Goal: Information Seeking & Learning: Learn about a topic

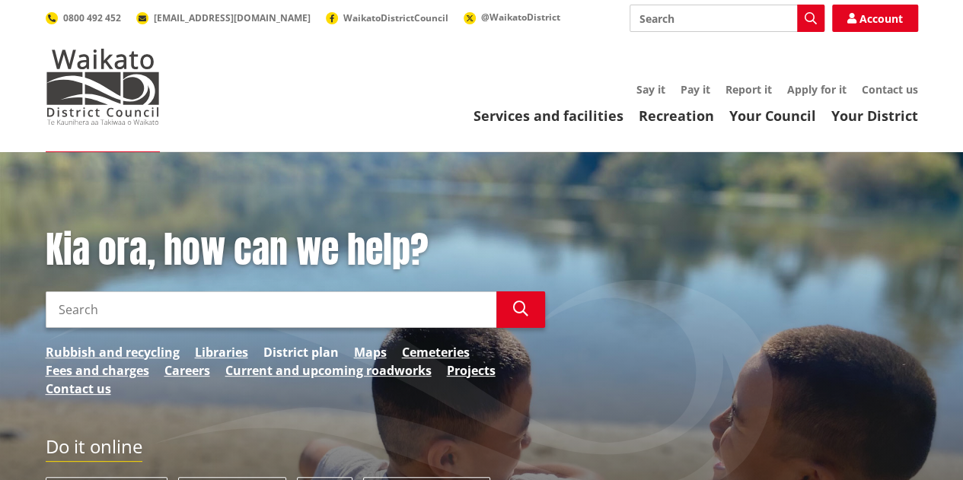
click at [294, 350] on link "District plan" at bounding box center [300, 352] width 75 height 18
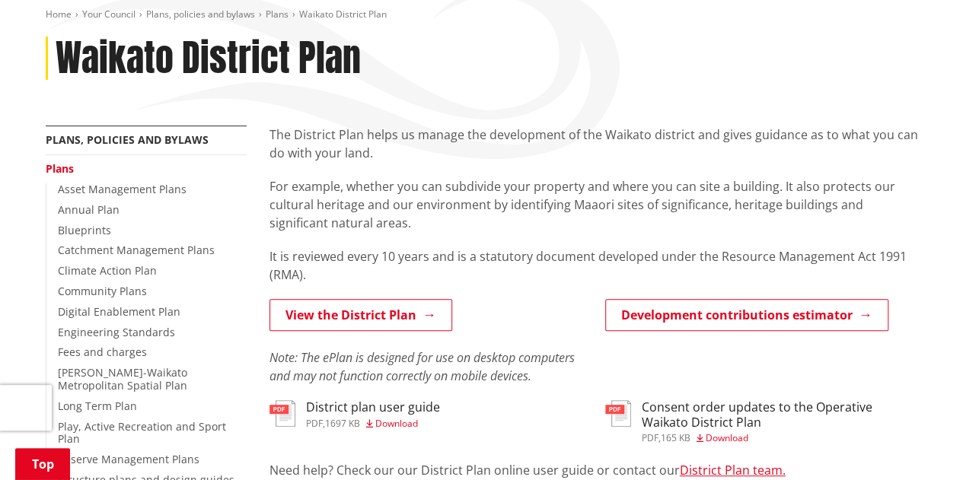
scroll to position [186, 0]
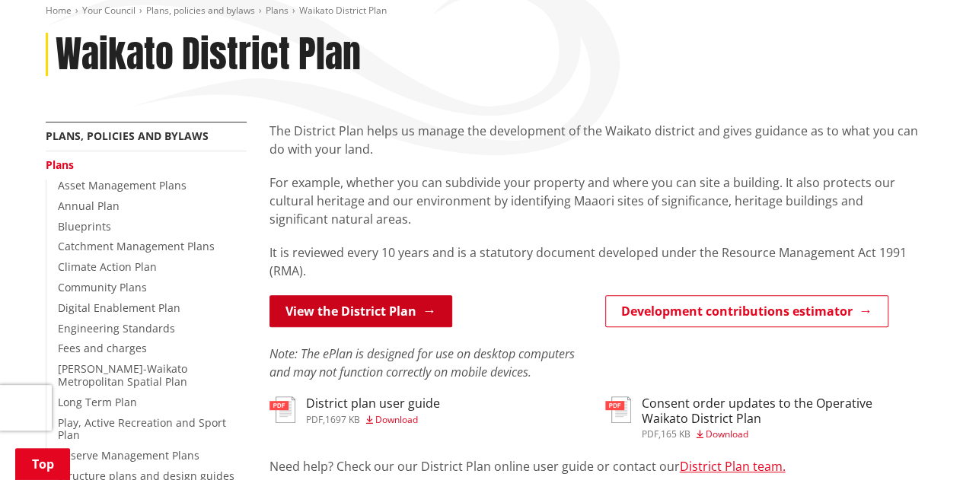
click at [341, 314] on link "View the District Plan" at bounding box center [360, 311] width 183 height 32
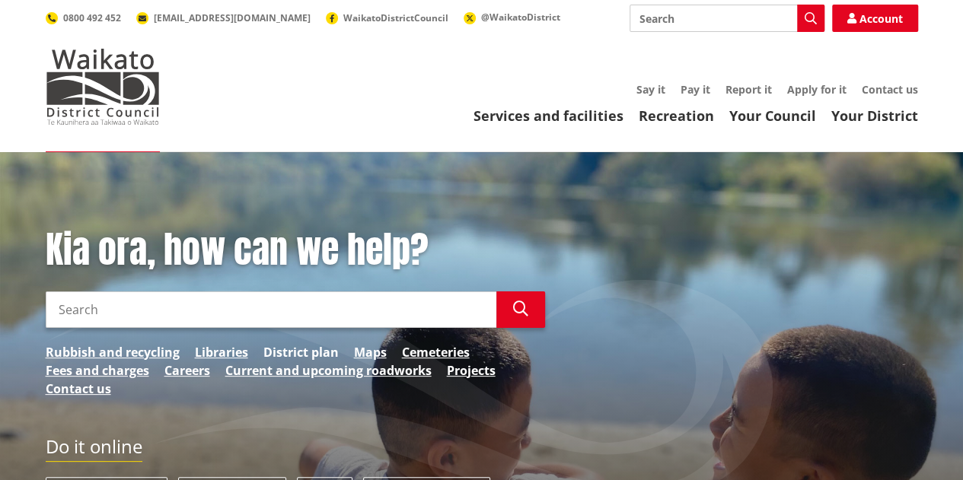
click at [299, 352] on link "District plan" at bounding box center [300, 352] width 75 height 18
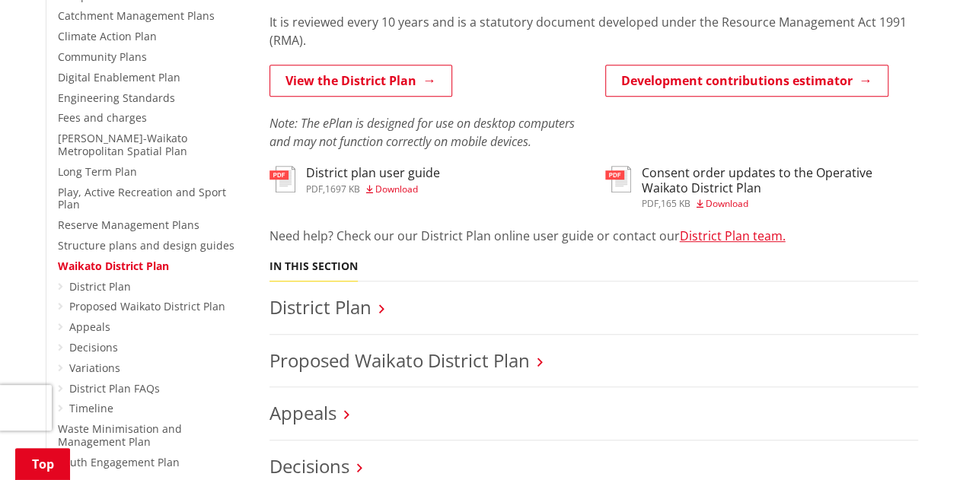
scroll to position [414, 0]
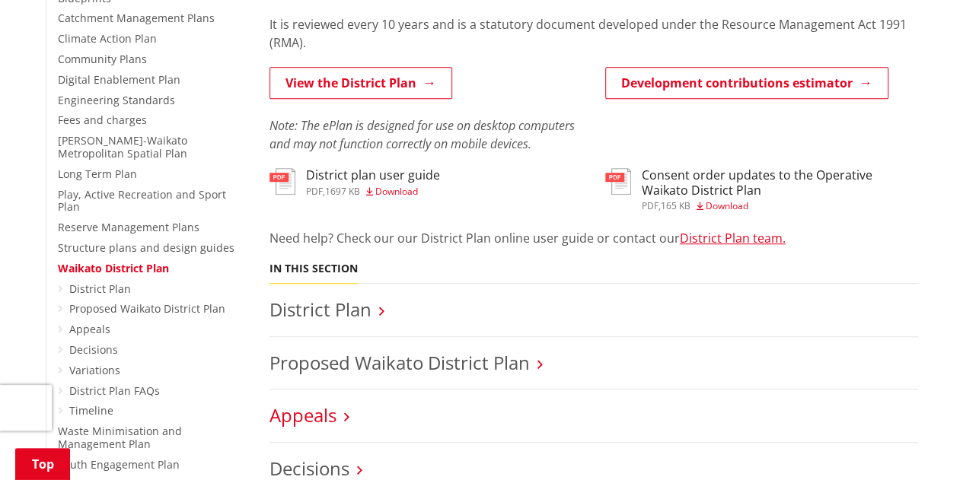
click at [314, 409] on link "Appeals" at bounding box center [302, 415] width 67 height 25
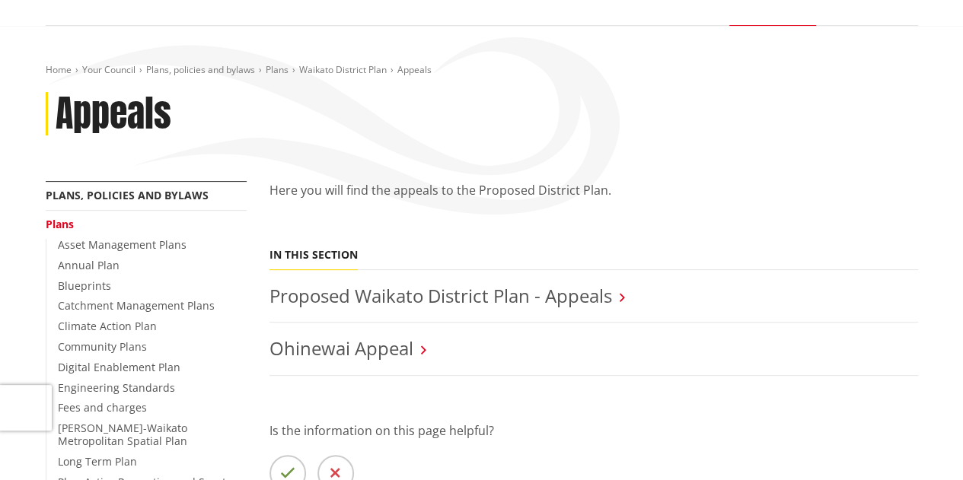
scroll to position [128, 0]
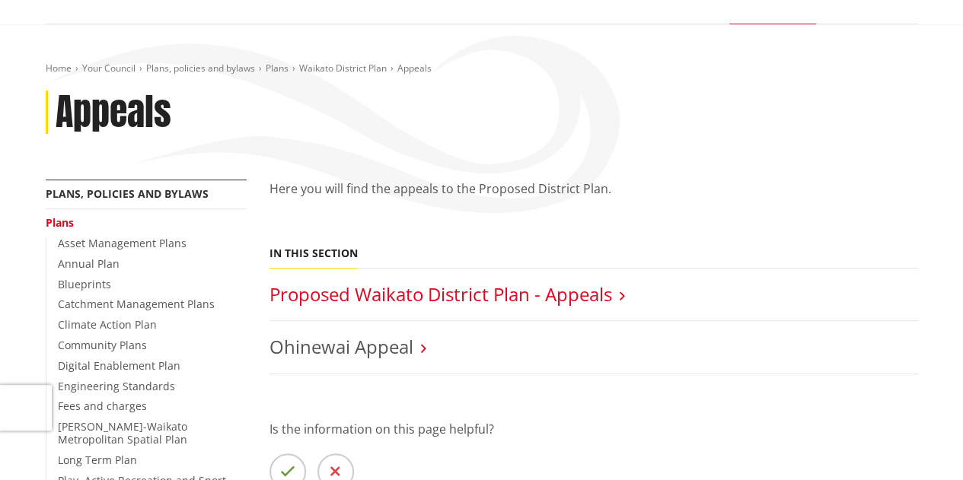
click at [369, 294] on link "Proposed Waikato District Plan - Appeals" at bounding box center [440, 294] width 342 height 25
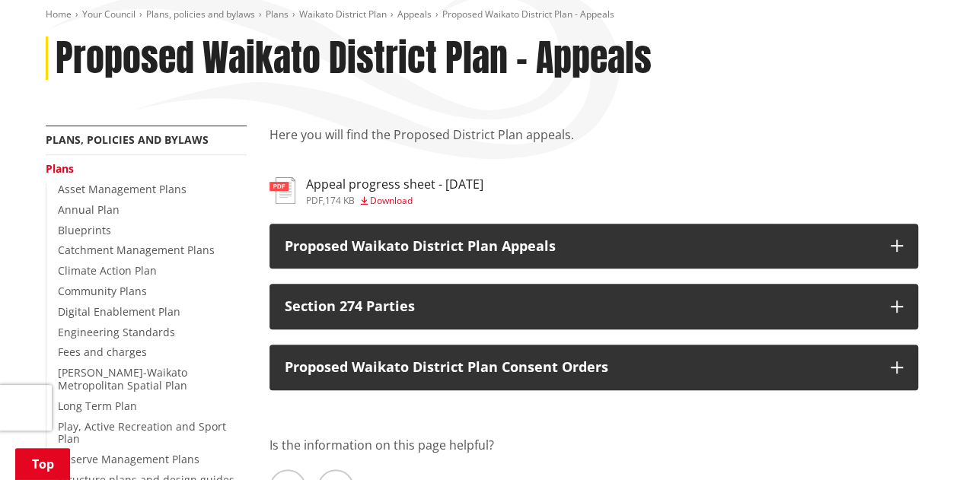
scroll to position [183, 0]
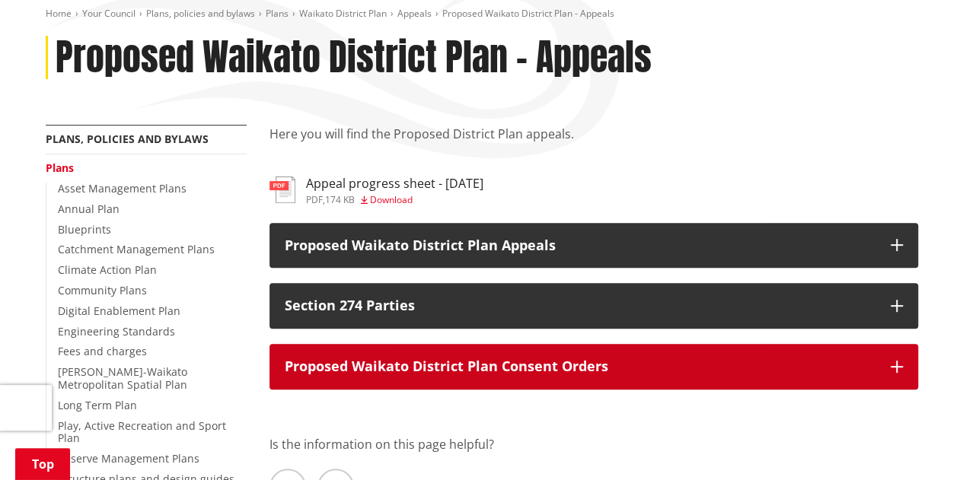
click at [376, 374] on p "Proposed Waikato District Plan Consent Orders" at bounding box center [580, 366] width 591 height 15
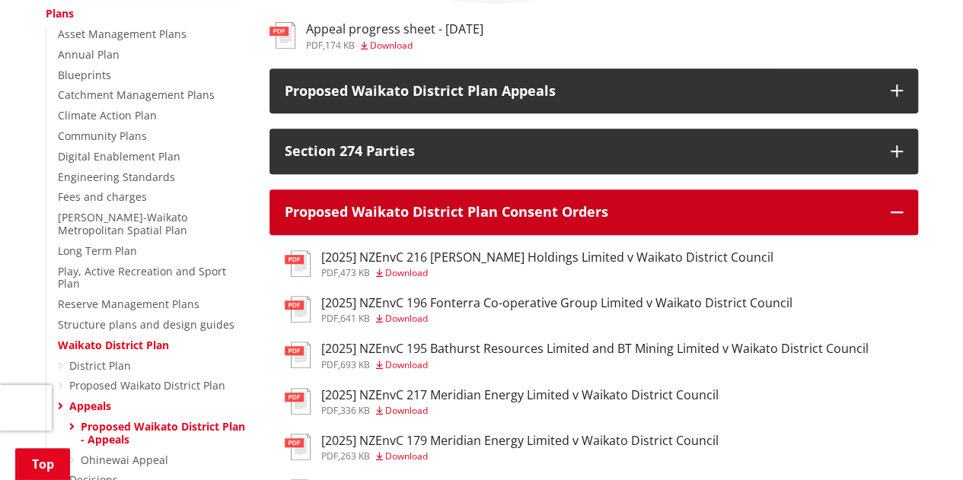
scroll to position [338, 0]
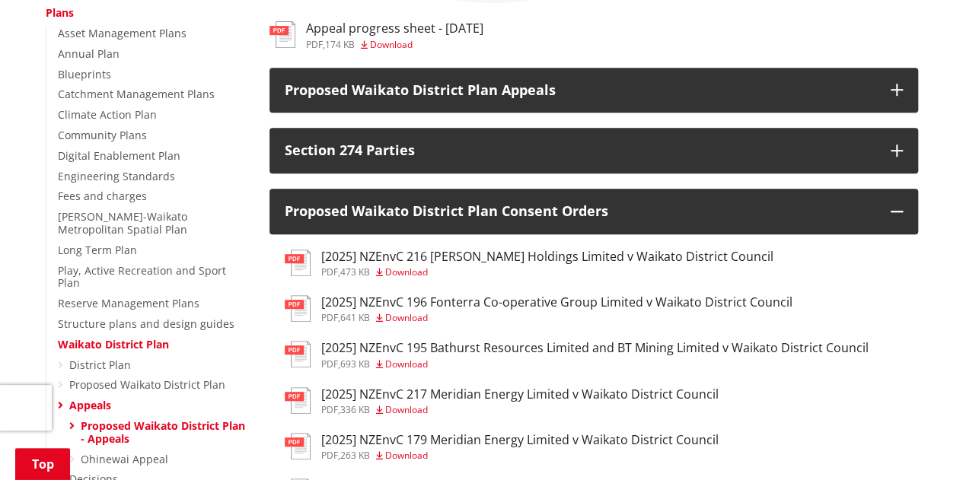
click at [402, 407] on span "Download" at bounding box center [406, 409] width 43 height 13
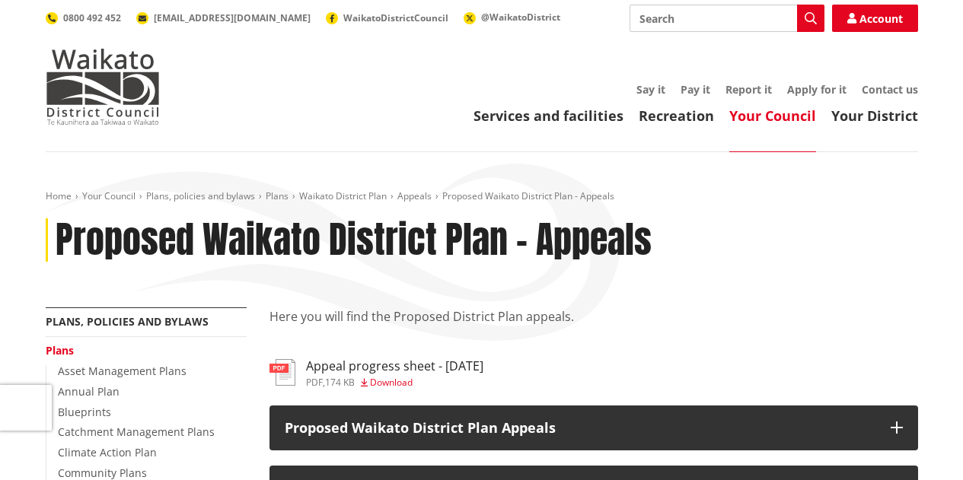
scroll to position [338, 0]
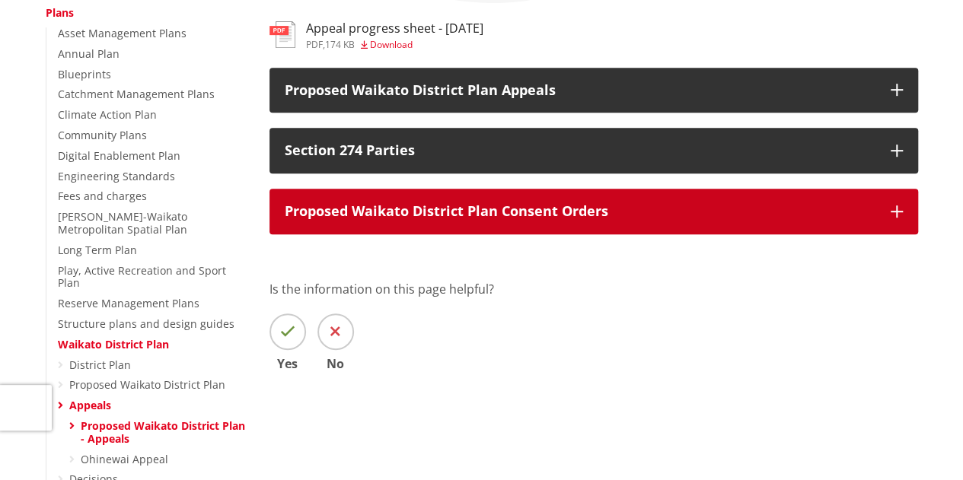
click at [399, 210] on p "Proposed Waikato District Plan Consent Orders" at bounding box center [580, 211] width 591 height 15
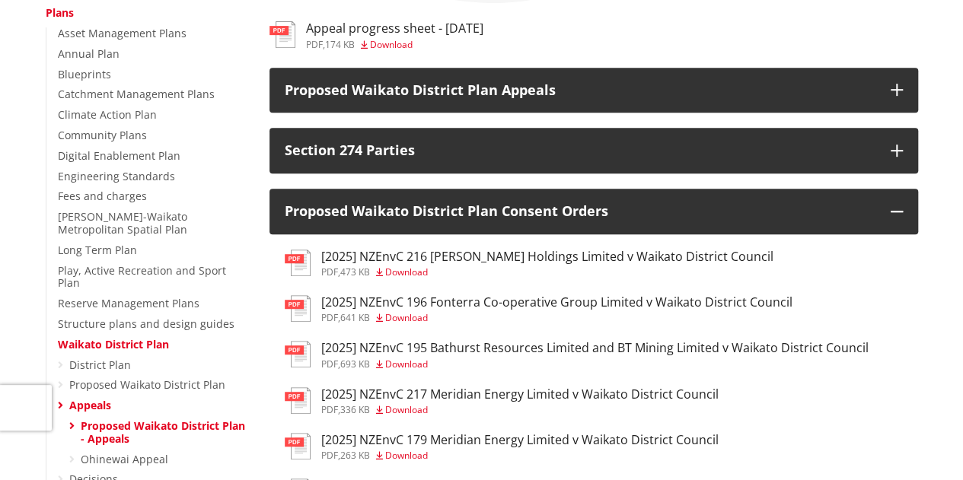
click at [402, 441] on h3 "[2025] NZEnvC 179 Meridian Energy Limited v Waikato District Council" at bounding box center [519, 440] width 397 height 14
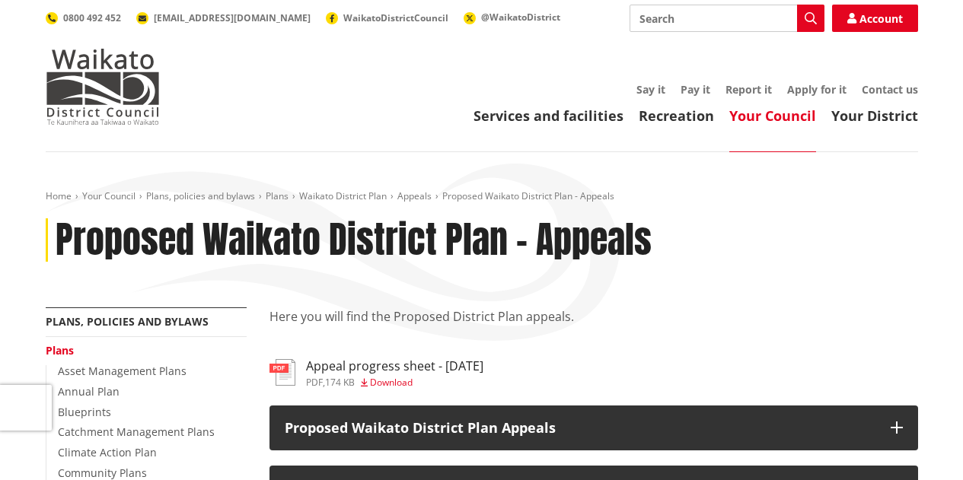
scroll to position [338, 0]
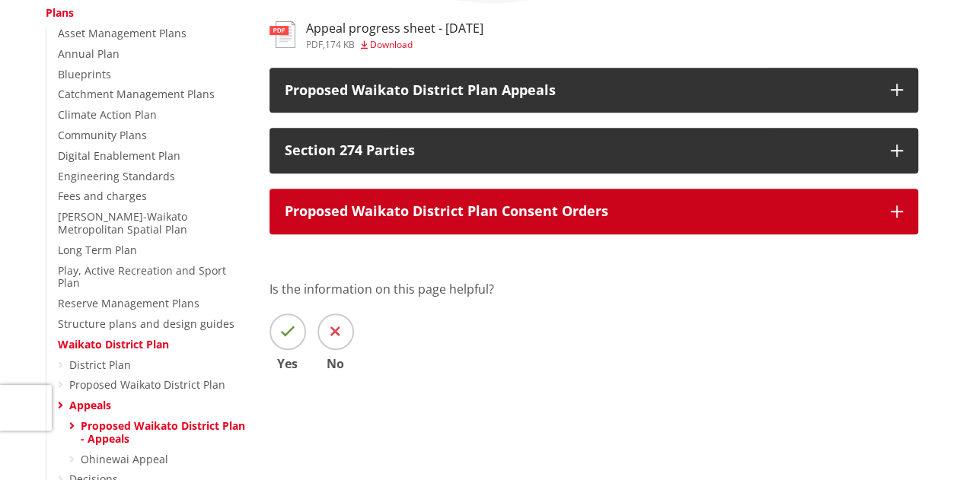
click at [316, 215] on p "Proposed Waikato District Plan Consent Orders" at bounding box center [580, 211] width 591 height 15
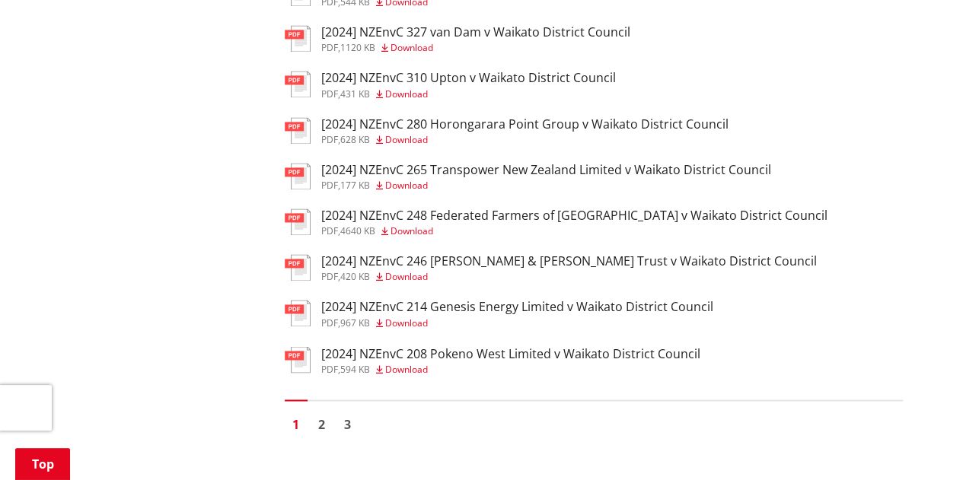
scroll to position [1161, 0]
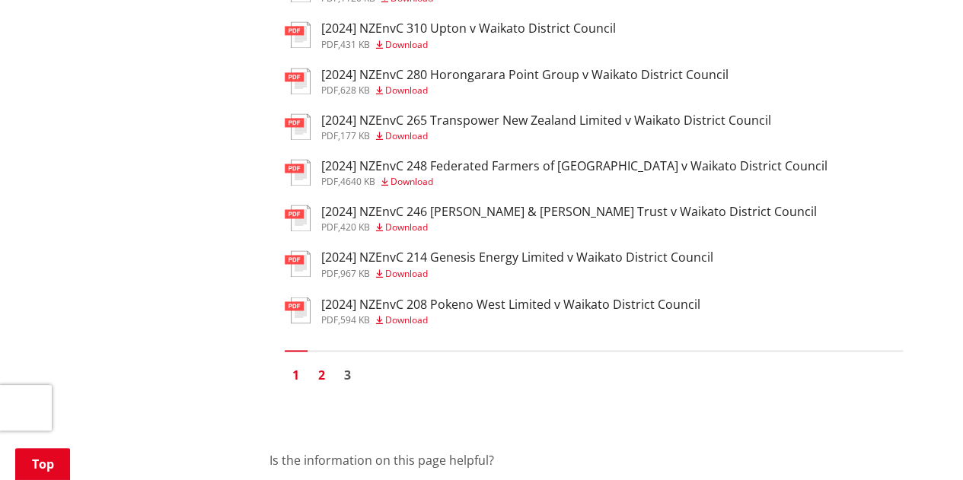
click at [317, 380] on link "2" at bounding box center [321, 374] width 23 height 23
click at [320, 386] on link "2" at bounding box center [321, 374] width 23 height 23
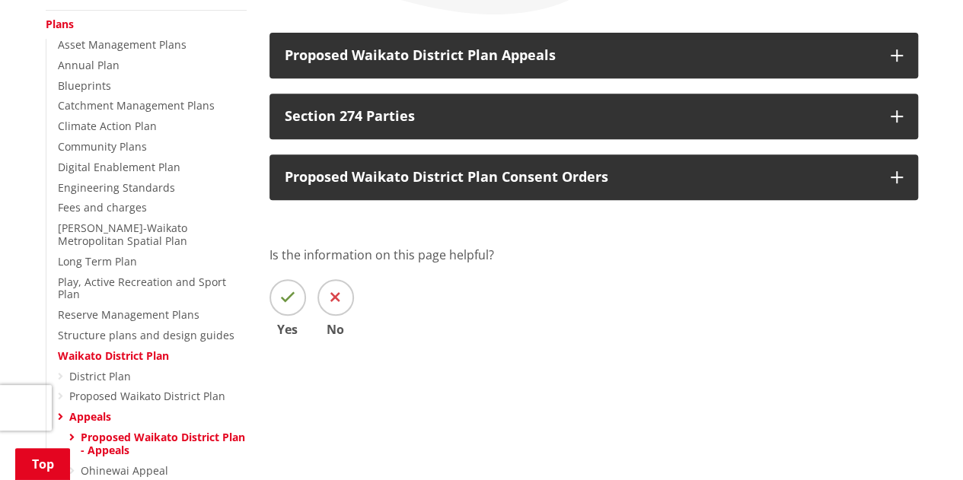
scroll to position [327, 0]
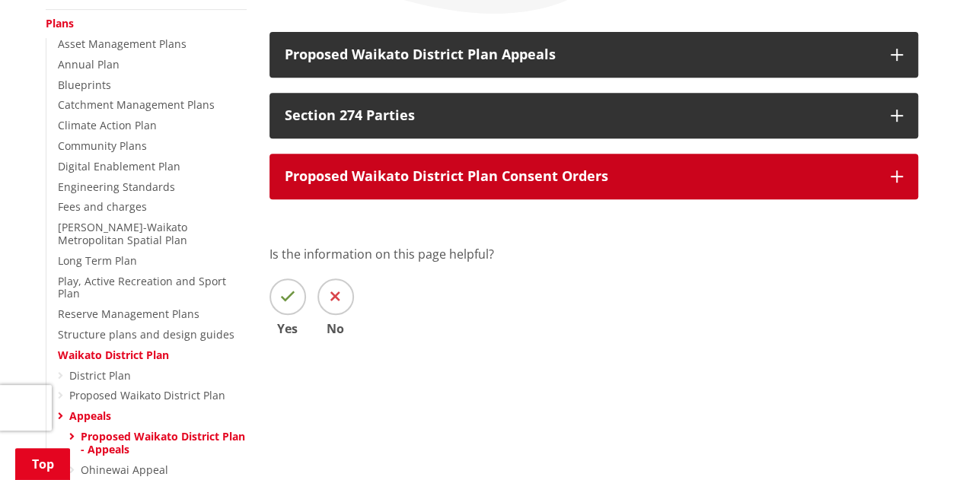
click at [326, 173] on p "Proposed Waikato District Plan Consent Orders" at bounding box center [580, 176] width 591 height 15
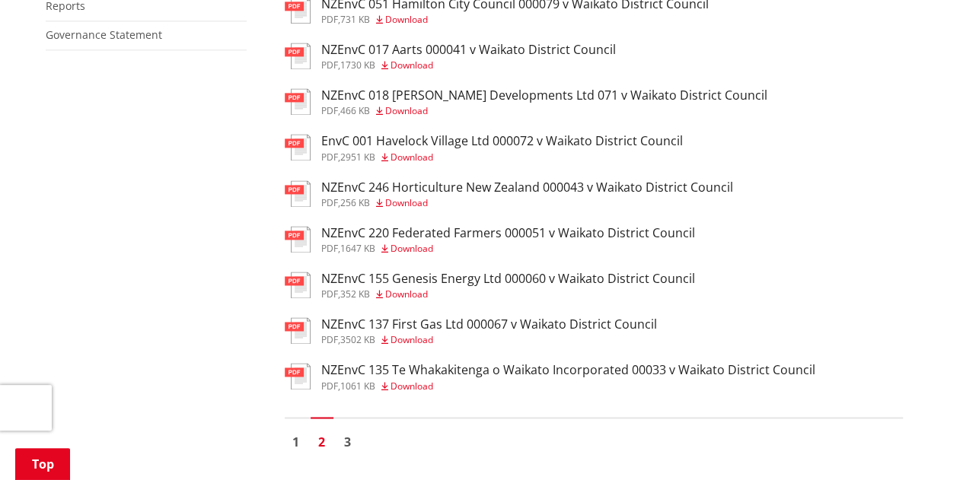
scroll to position [1049, 0]
click at [352, 447] on link "3" at bounding box center [347, 440] width 23 height 23
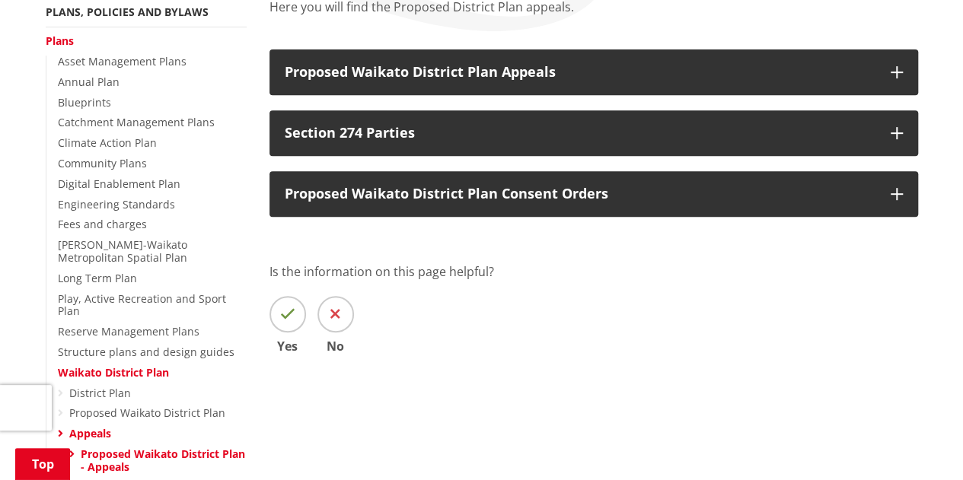
scroll to position [311, 0]
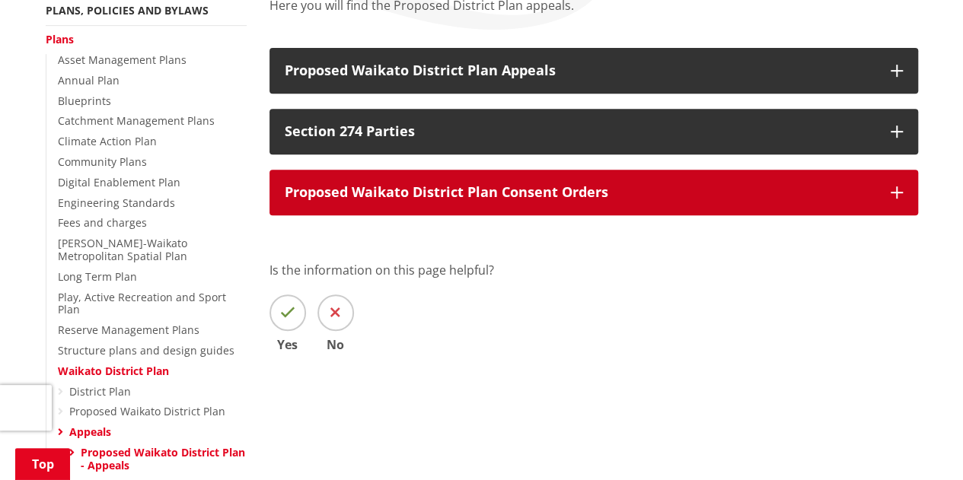
click at [404, 194] on p "Proposed Waikato District Plan Consent Orders" at bounding box center [580, 192] width 591 height 15
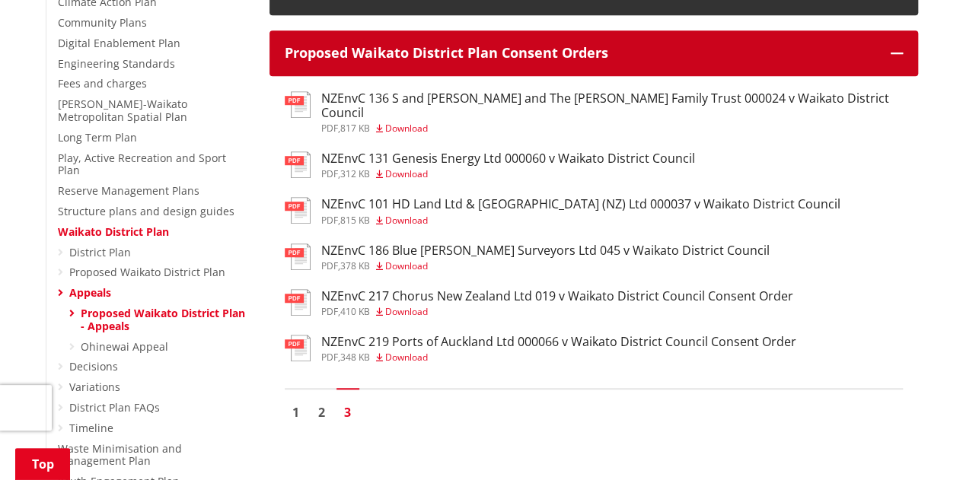
scroll to position [451, 0]
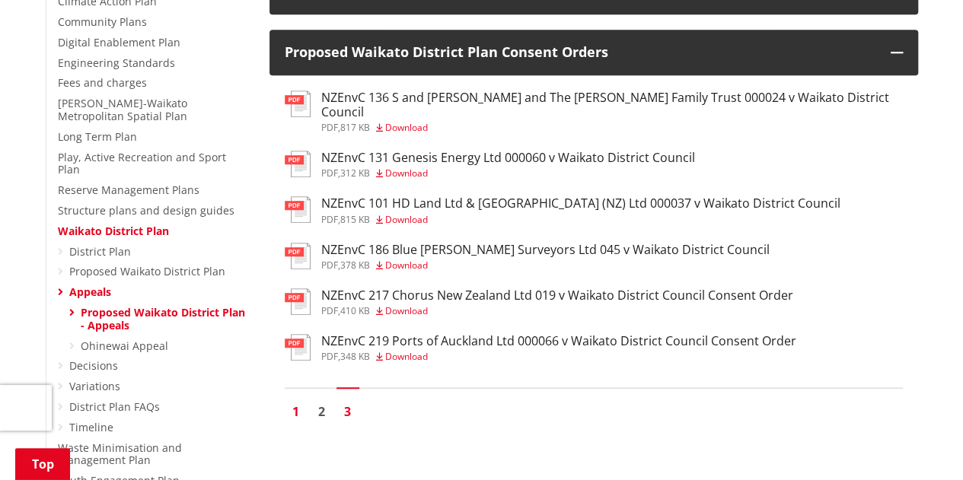
click at [295, 400] on link "1" at bounding box center [296, 411] width 23 height 23
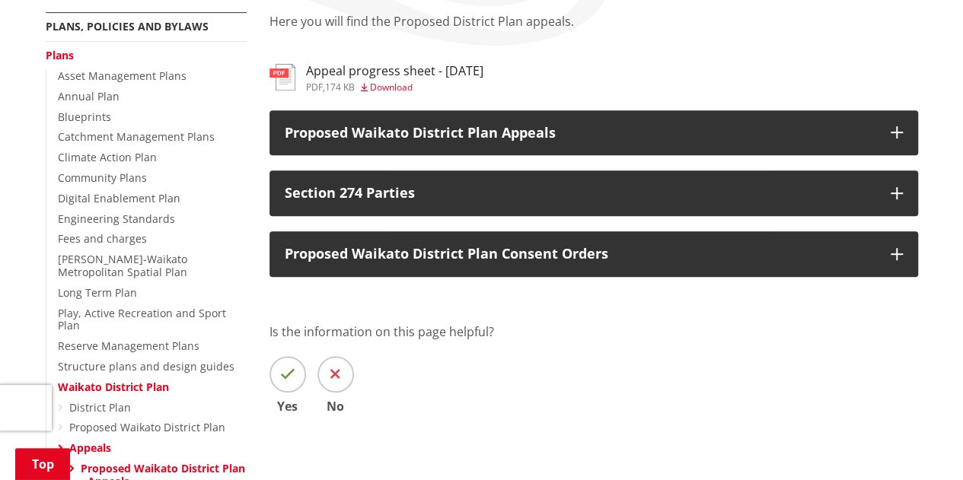
scroll to position [303, 0]
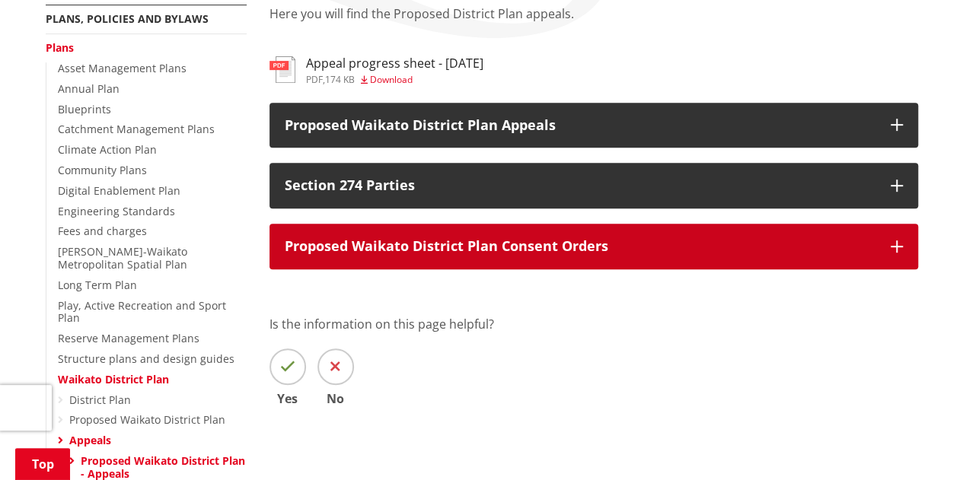
click at [377, 248] on p "Proposed Waikato District Plan Consent Orders" at bounding box center [580, 246] width 591 height 15
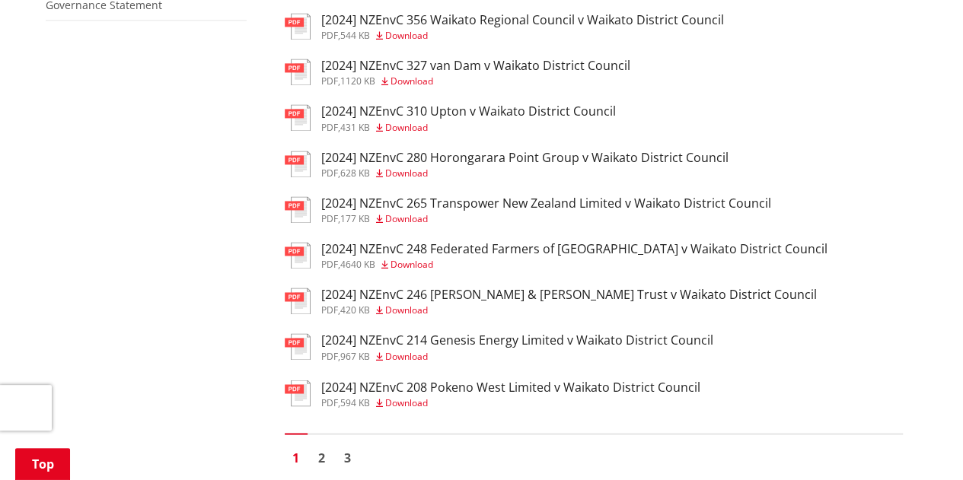
scroll to position [1080, 0]
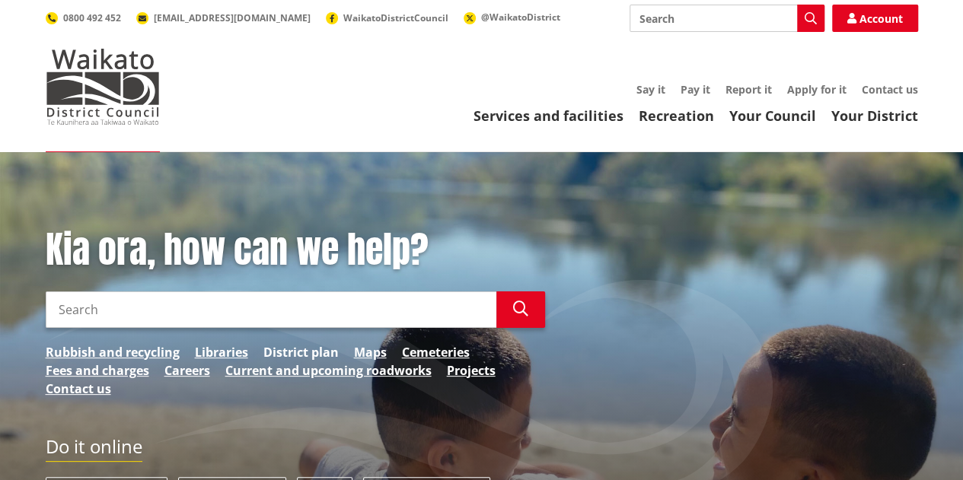
click at [315, 352] on link "District plan" at bounding box center [300, 352] width 75 height 18
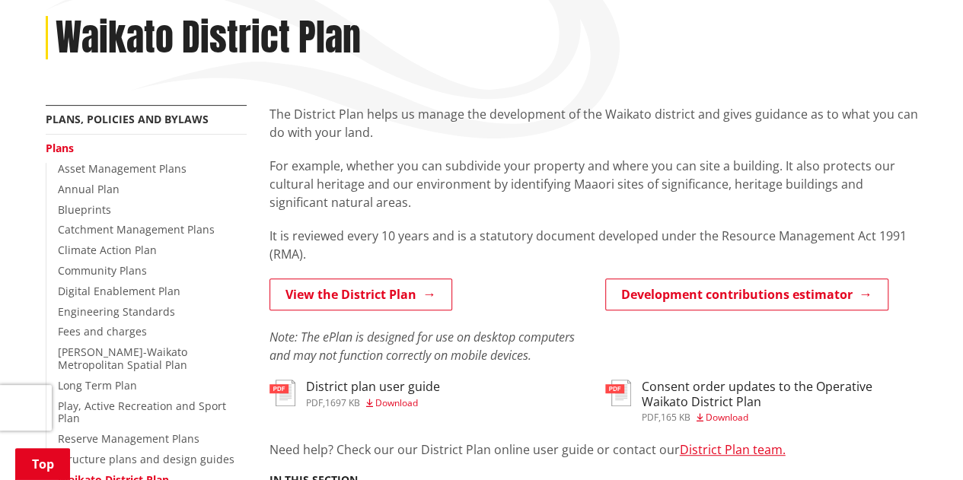
scroll to position [203, 0]
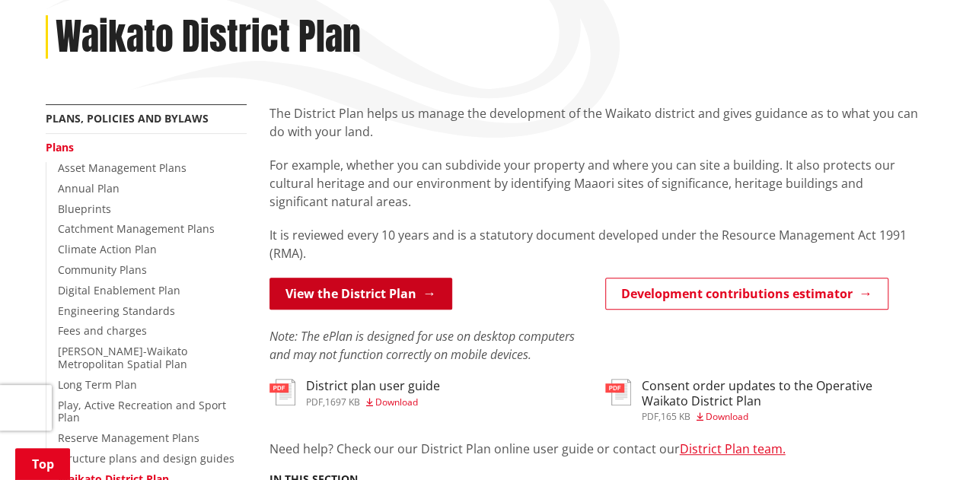
click at [359, 301] on link "View the District Plan" at bounding box center [360, 294] width 183 height 32
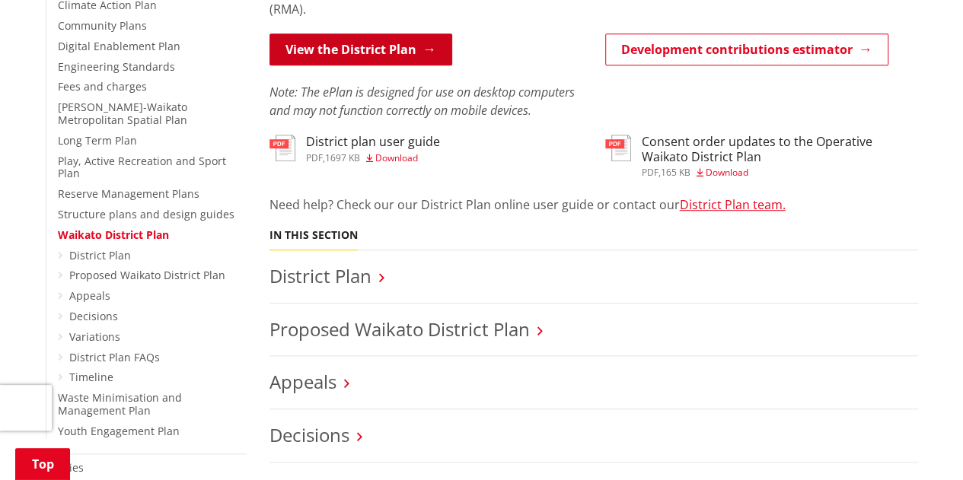
scroll to position [450, 0]
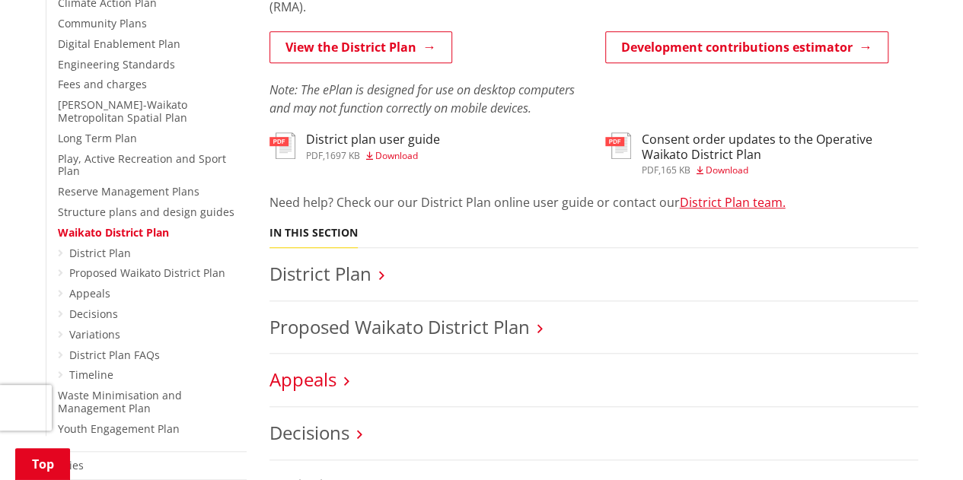
click at [318, 381] on link "Appeals" at bounding box center [302, 379] width 67 height 25
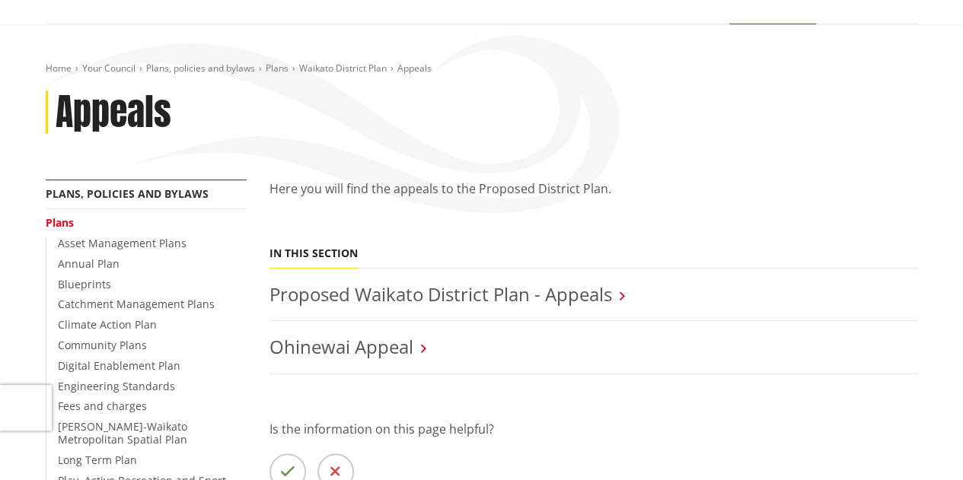
scroll to position [132, 0]
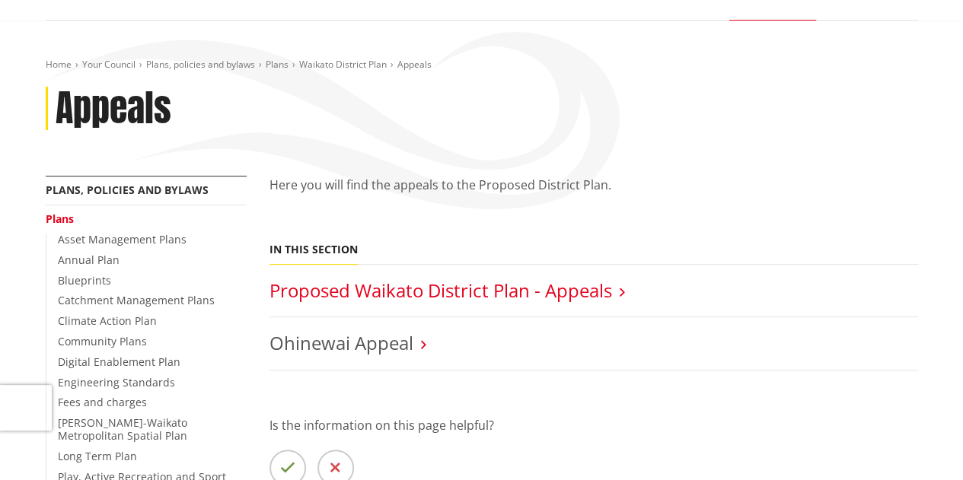
click at [412, 295] on link "Proposed Waikato District Plan - Appeals" at bounding box center [440, 290] width 342 height 25
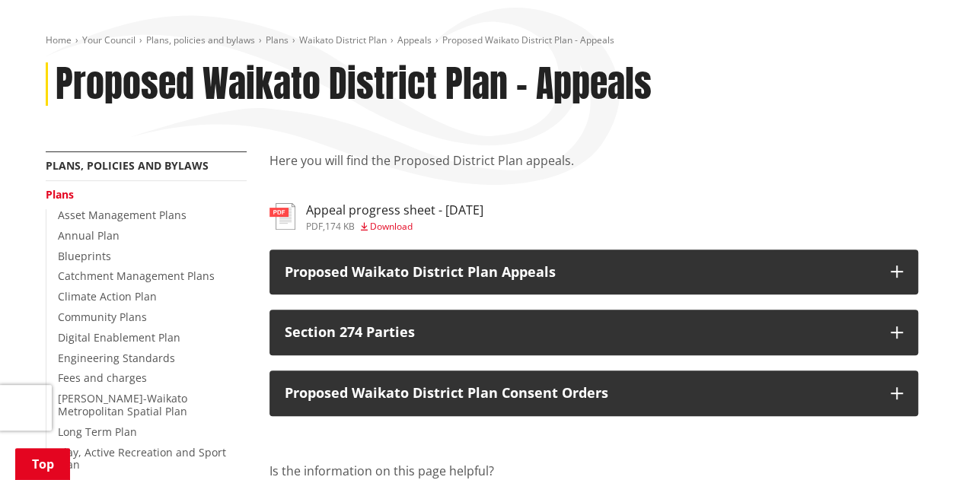
scroll to position [157, 0]
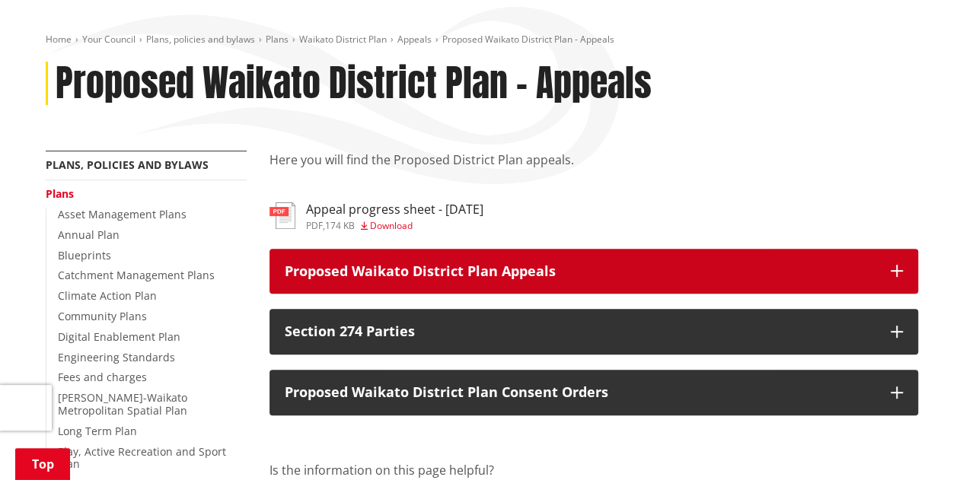
click at [435, 279] on p "Proposed Waikato District Plan Appeals" at bounding box center [580, 271] width 591 height 15
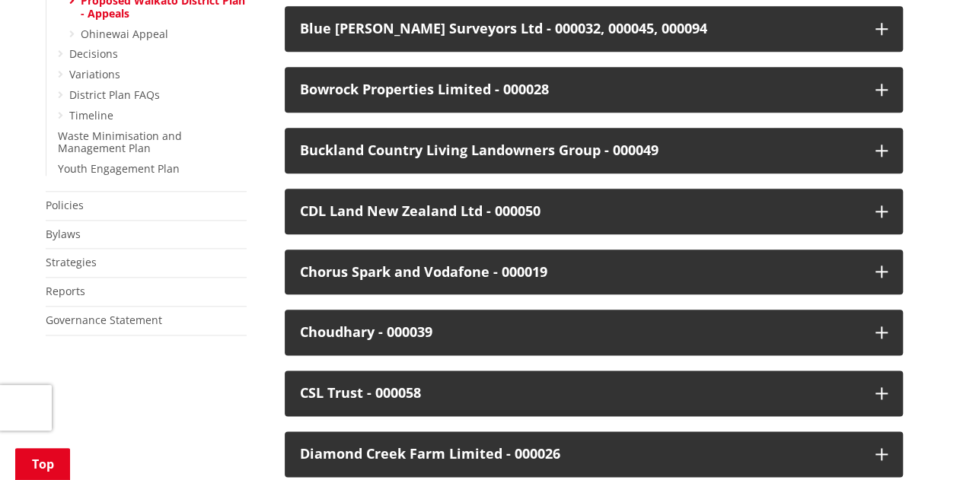
scroll to position [768, 0]
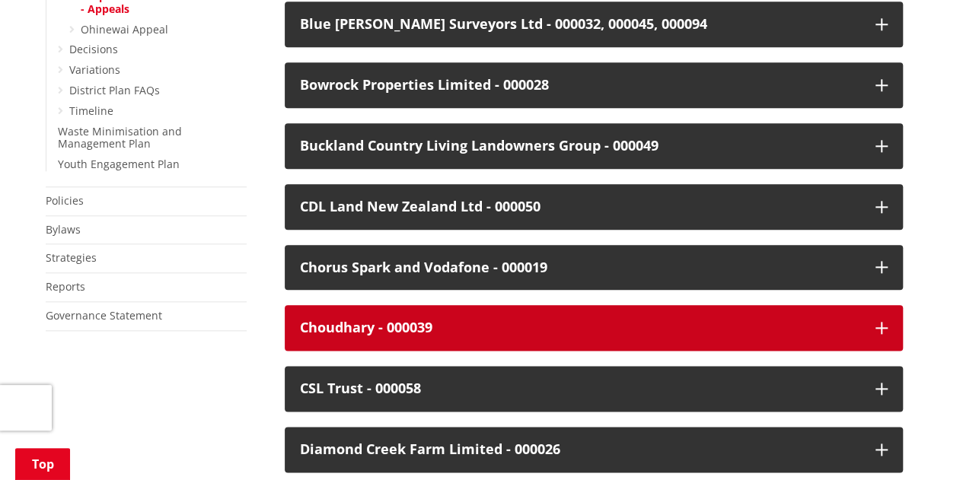
click at [403, 322] on div "Choudhary - 000039" at bounding box center [580, 327] width 560 height 15
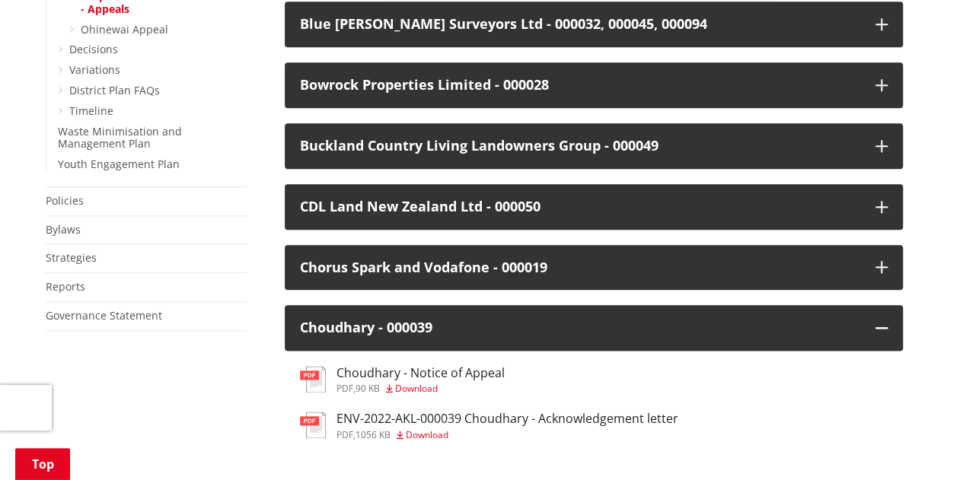
click at [423, 389] on span "Download" at bounding box center [416, 388] width 43 height 13
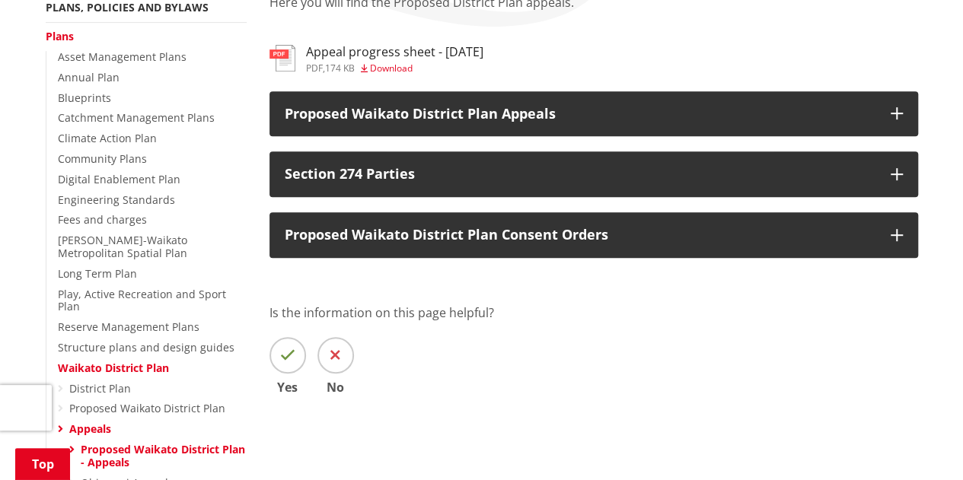
scroll to position [313, 0]
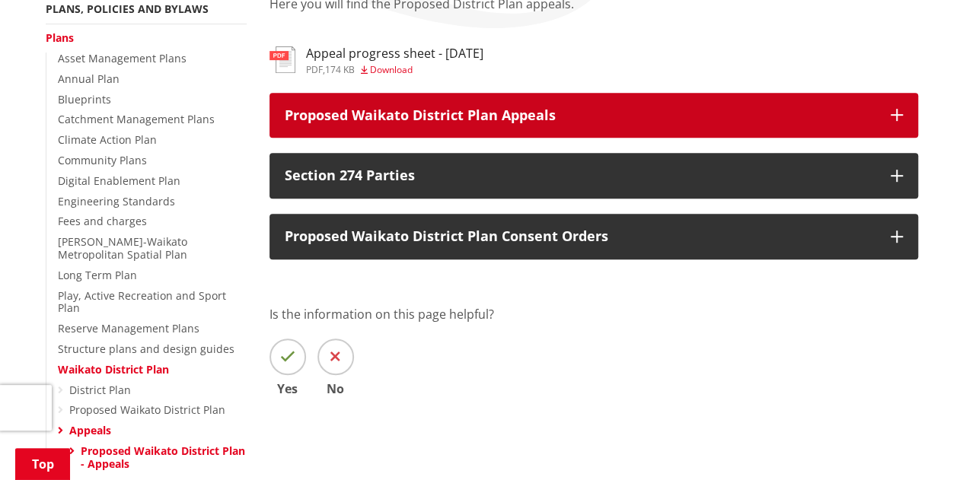
click at [489, 110] on p "Proposed Waikato District Plan Appeals" at bounding box center [580, 115] width 591 height 15
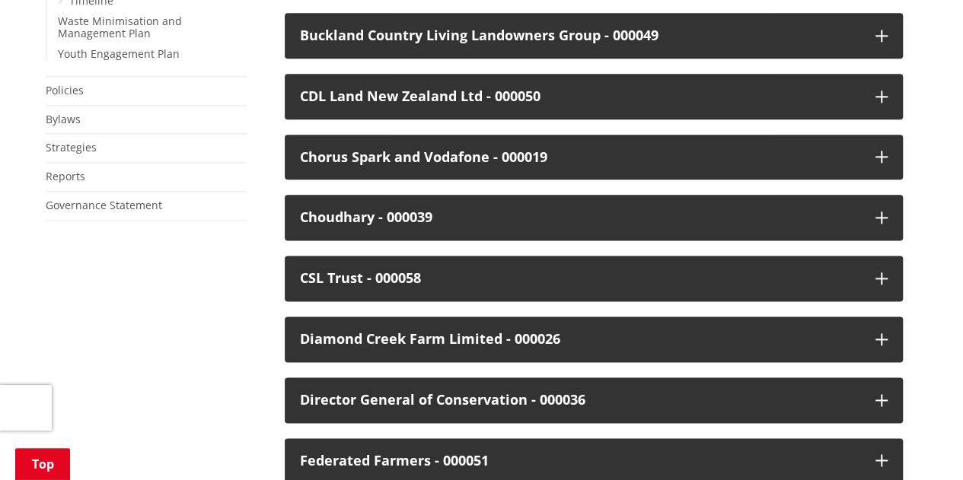
scroll to position [880, 0]
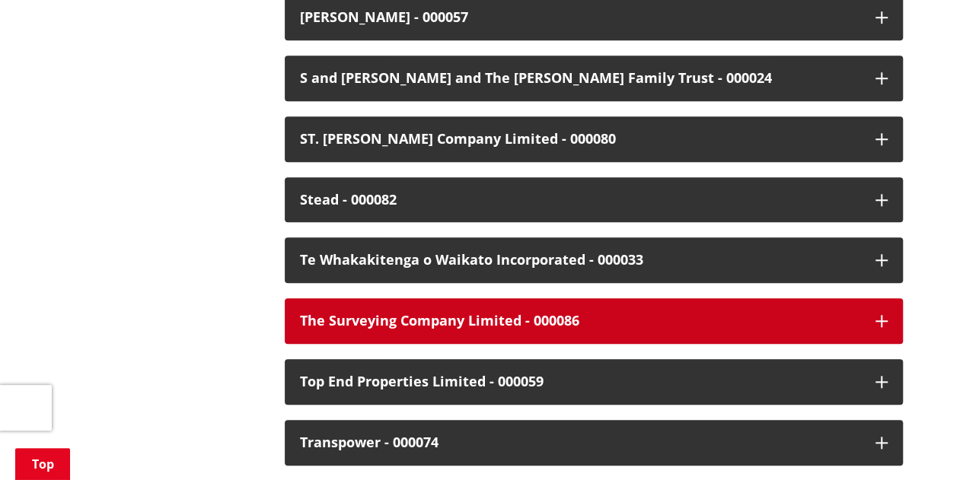
click at [400, 314] on div "The Surveying Company Limited - 000086" at bounding box center [580, 321] width 560 height 15
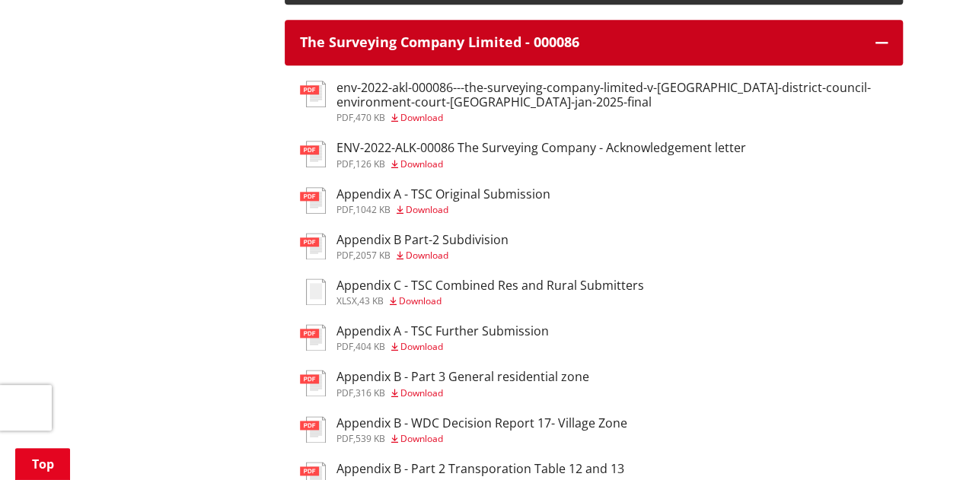
scroll to position [3743, 0]
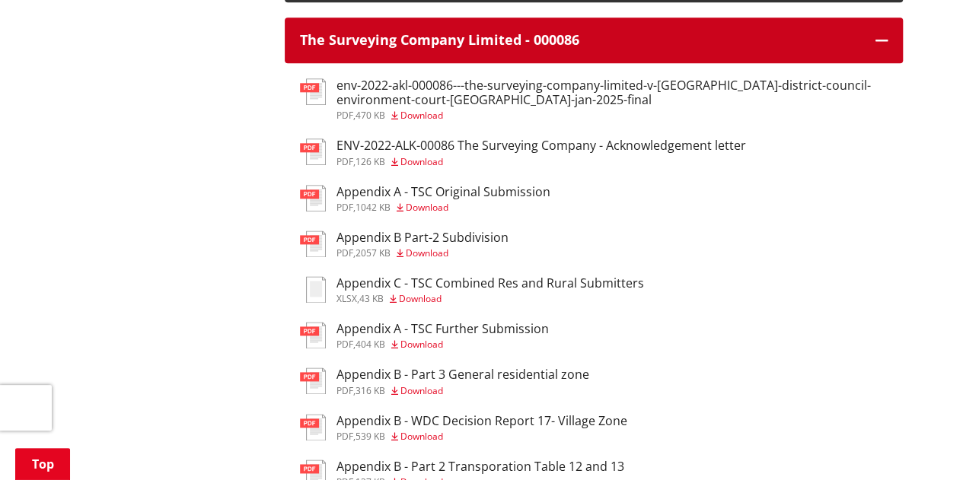
click at [884, 34] on icon "button" at bounding box center [881, 40] width 12 height 12
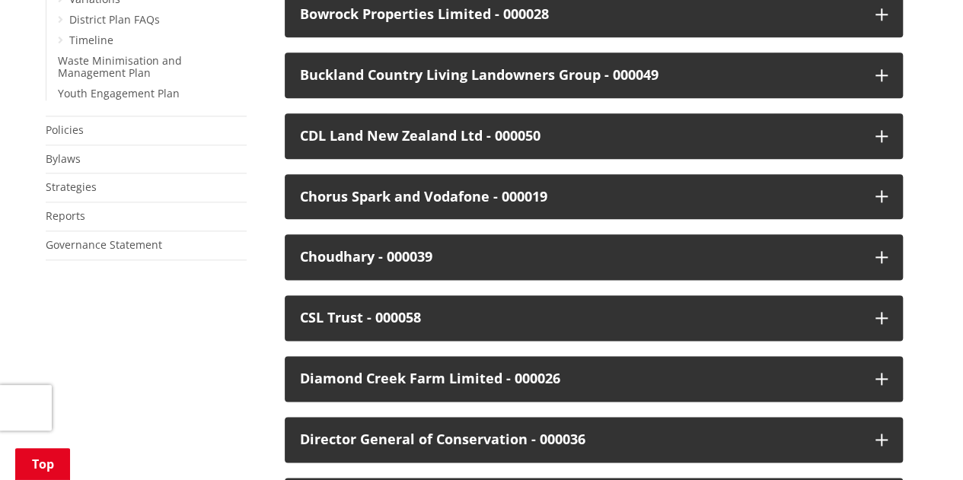
scroll to position [838, 0]
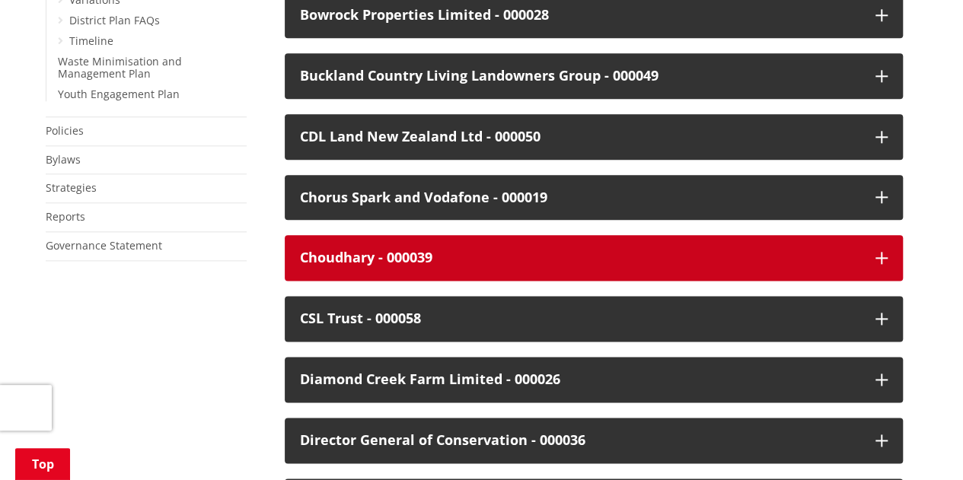
click at [349, 263] on div "Choudhary - 000039" at bounding box center [580, 257] width 560 height 15
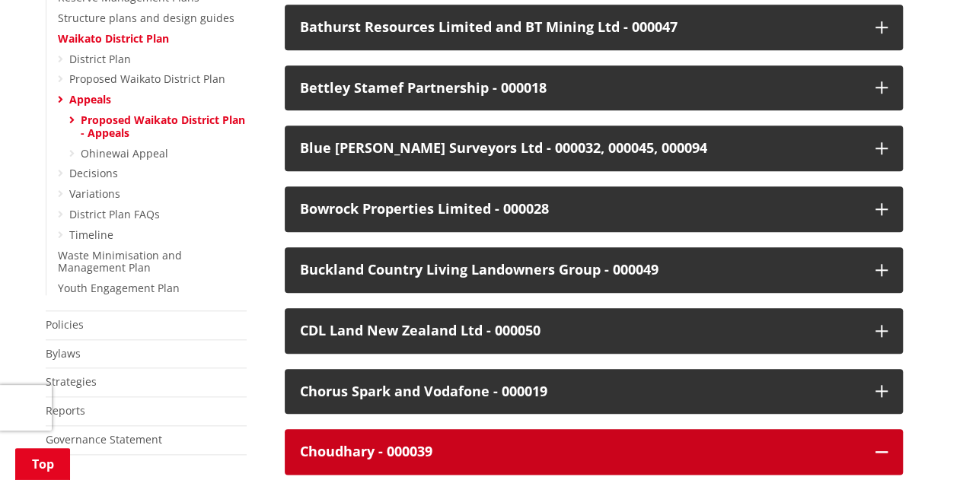
scroll to position [641, 0]
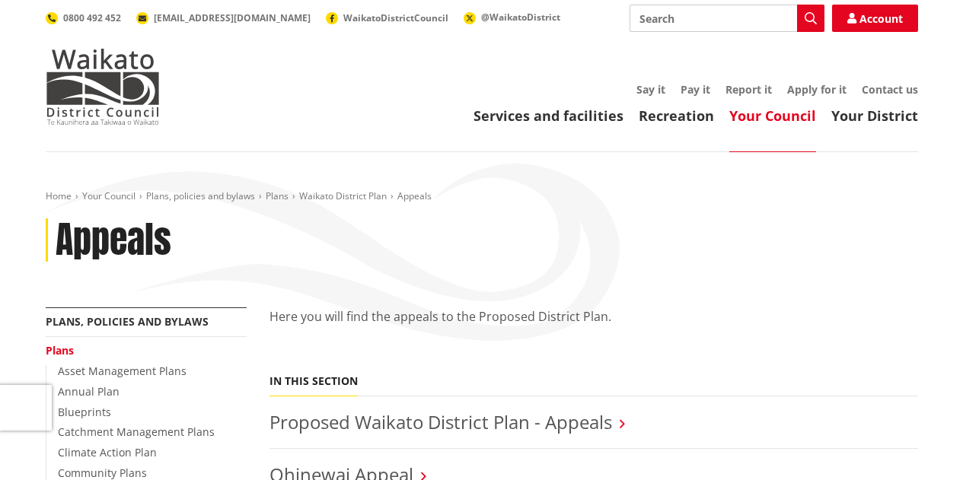
scroll to position [132, 0]
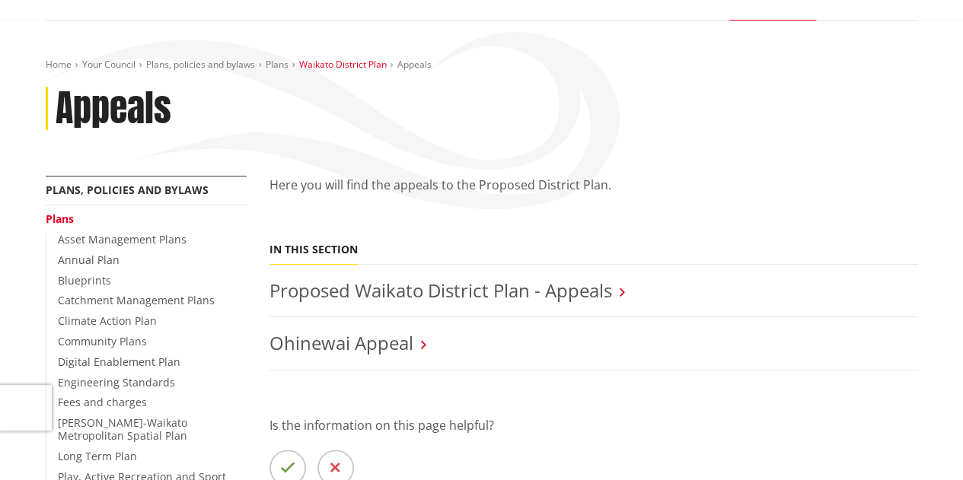
click at [317, 61] on link "Waikato District Plan" at bounding box center [343, 64] width 88 height 13
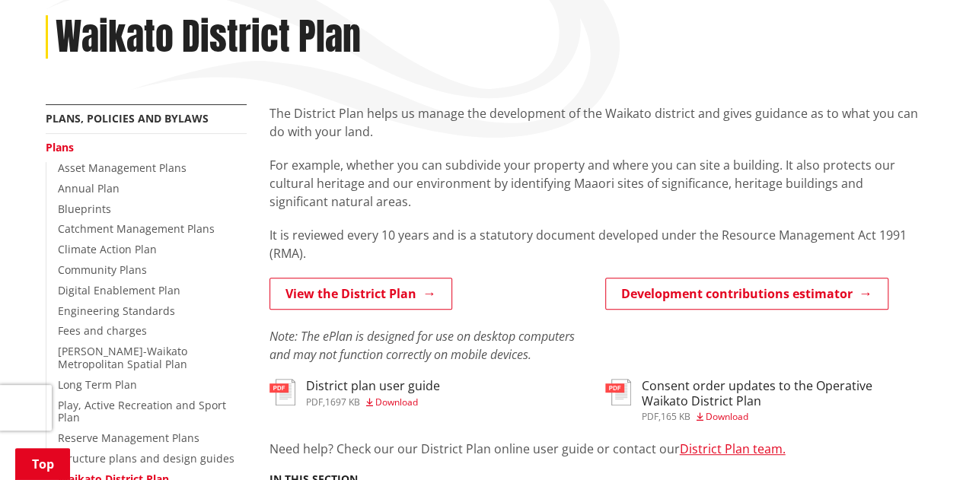
scroll to position [205, 0]
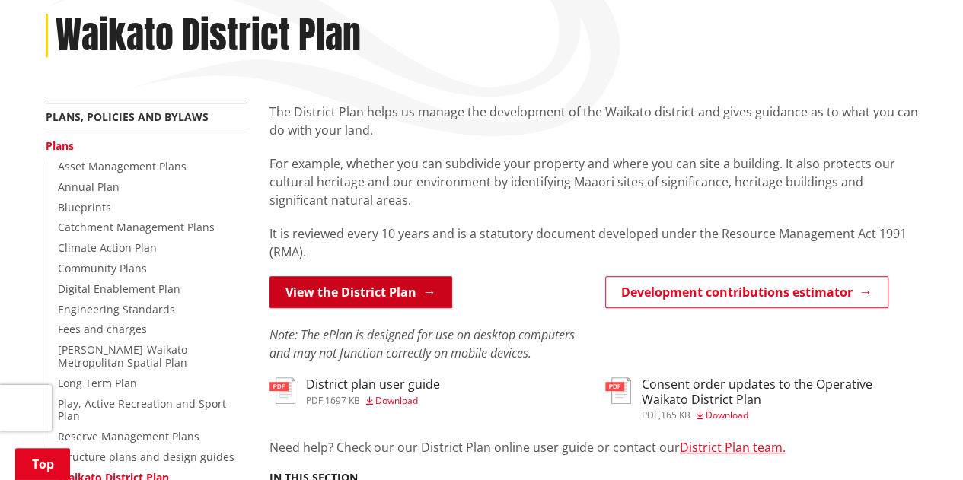
click at [390, 291] on link "View the District Plan" at bounding box center [360, 292] width 183 height 32
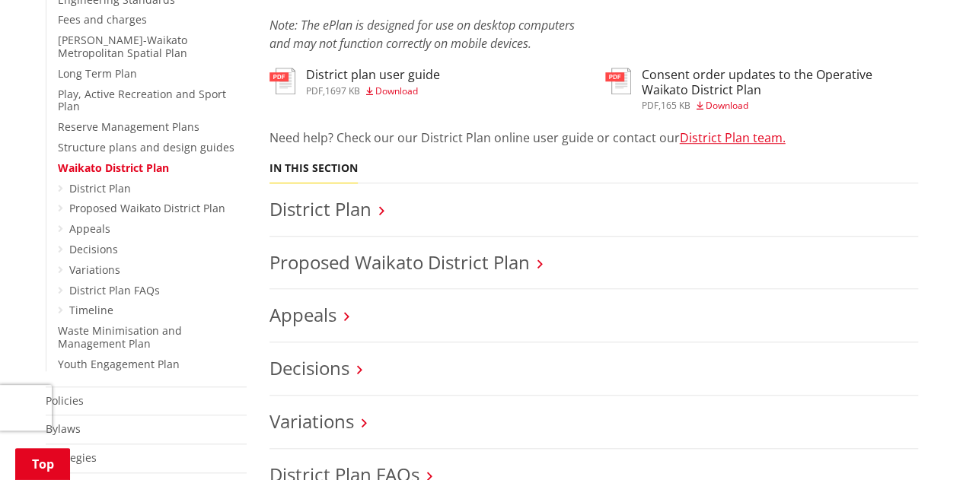
scroll to position [517, 0]
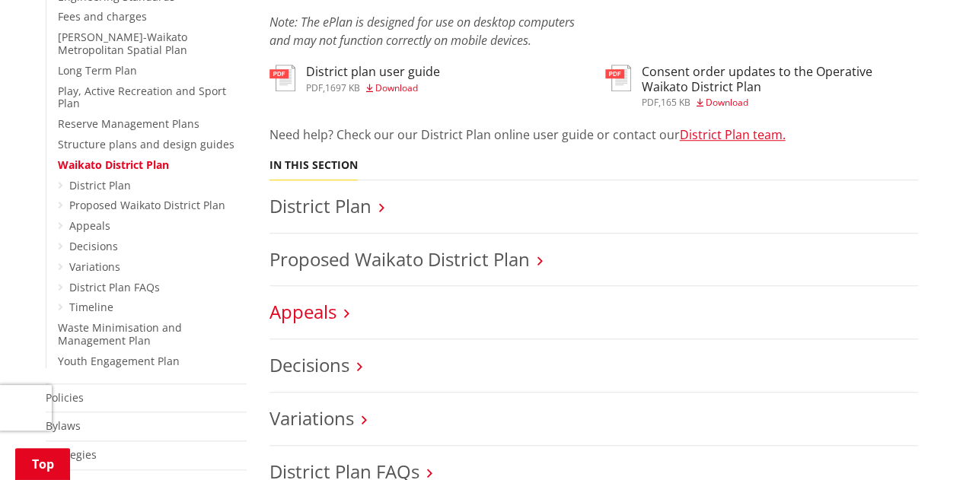
click at [307, 313] on link "Appeals" at bounding box center [302, 311] width 67 height 25
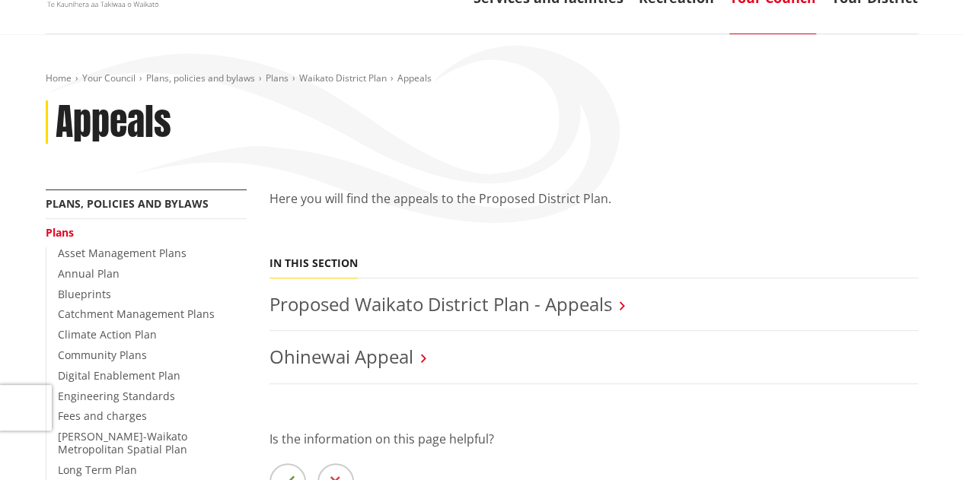
scroll to position [119, 0]
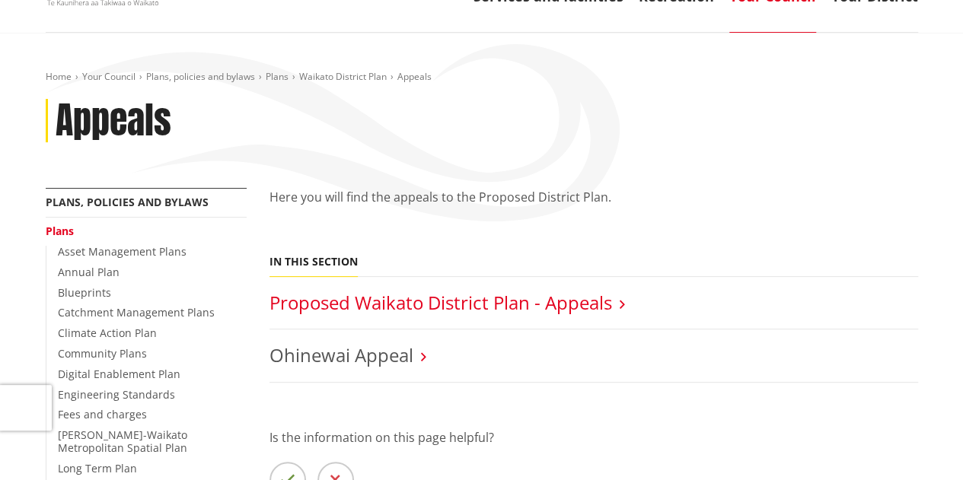
click at [325, 302] on link "Proposed Waikato District Plan - Appeals" at bounding box center [440, 302] width 342 height 25
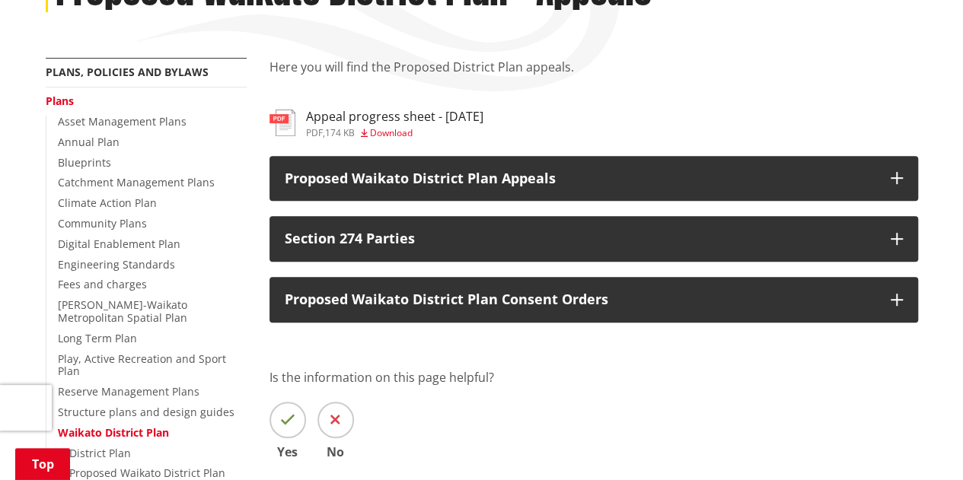
scroll to position [250, 0]
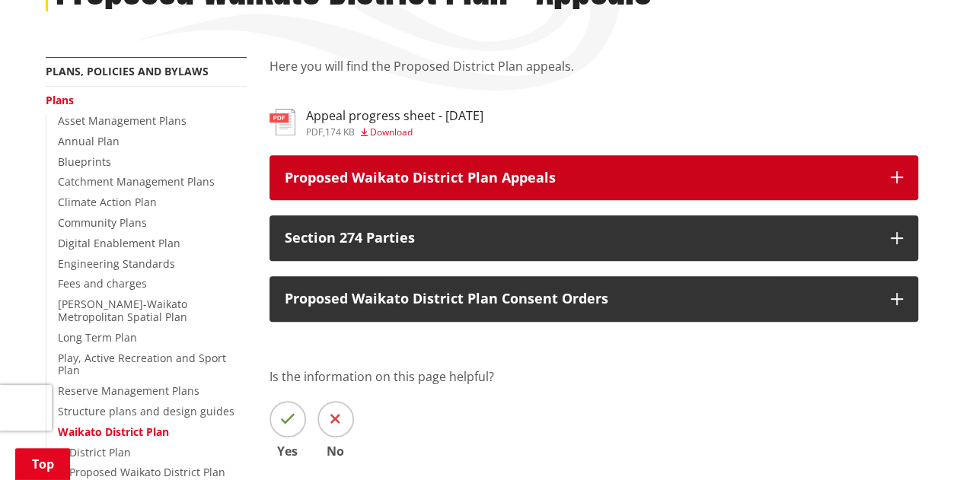
click at [388, 172] on p "Proposed Waikato District Plan Appeals" at bounding box center [580, 177] width 591 height 15
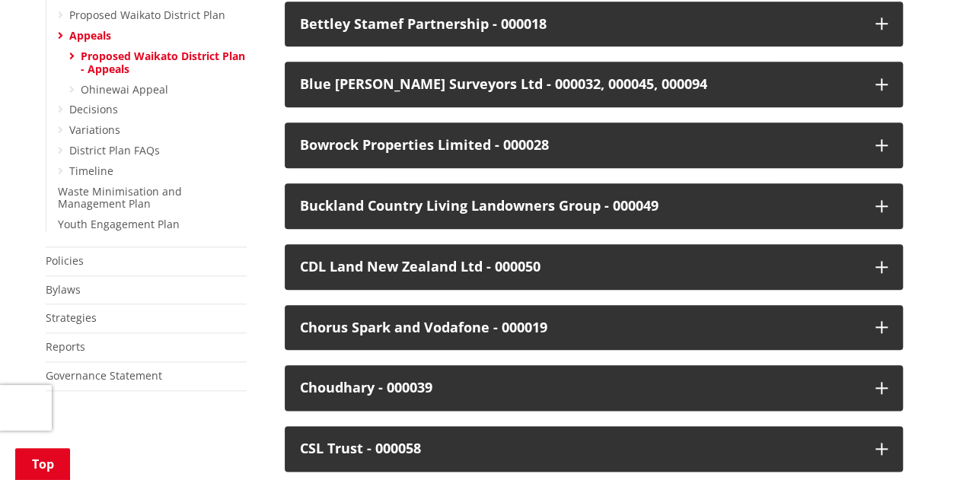
scroll to position [704, 0]
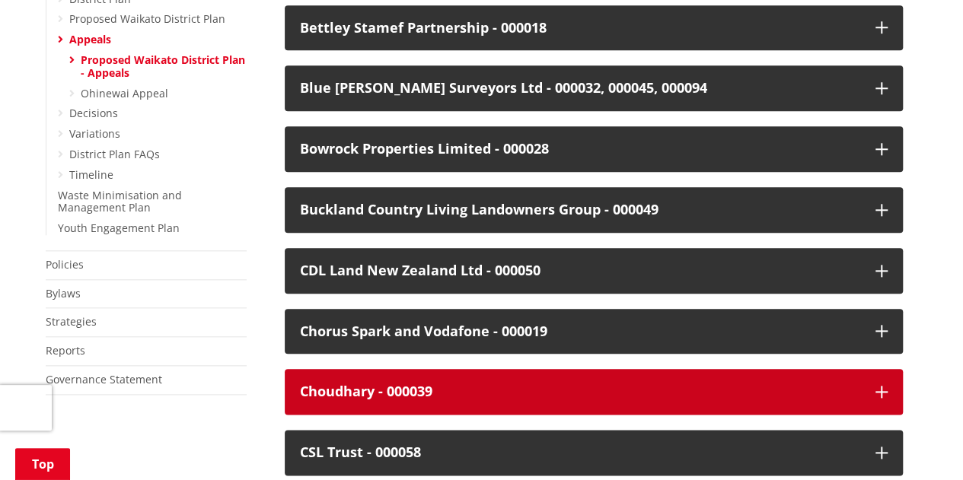
click at [399, 387] on div "Choudhary - 000039" at bounding box center [580, 391] width 560 height 15
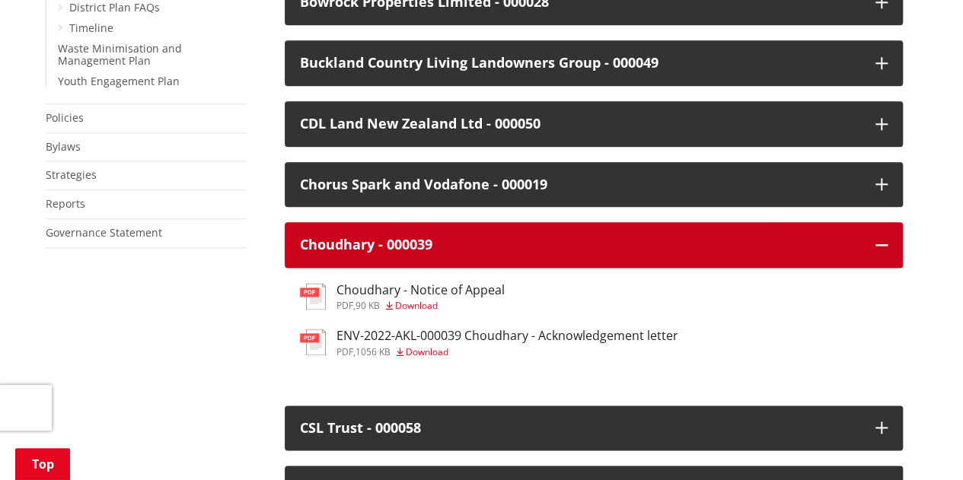
scroll to position [861, 0]
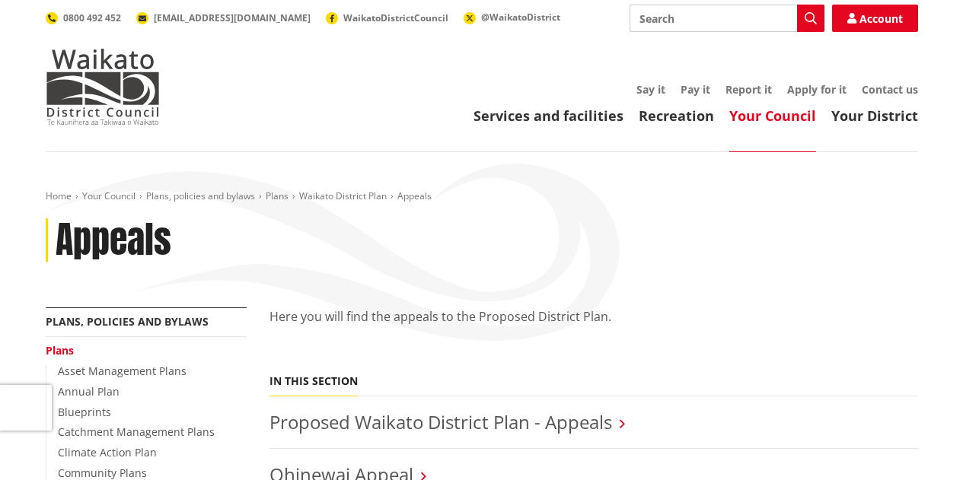
scroll to position [119, 0]
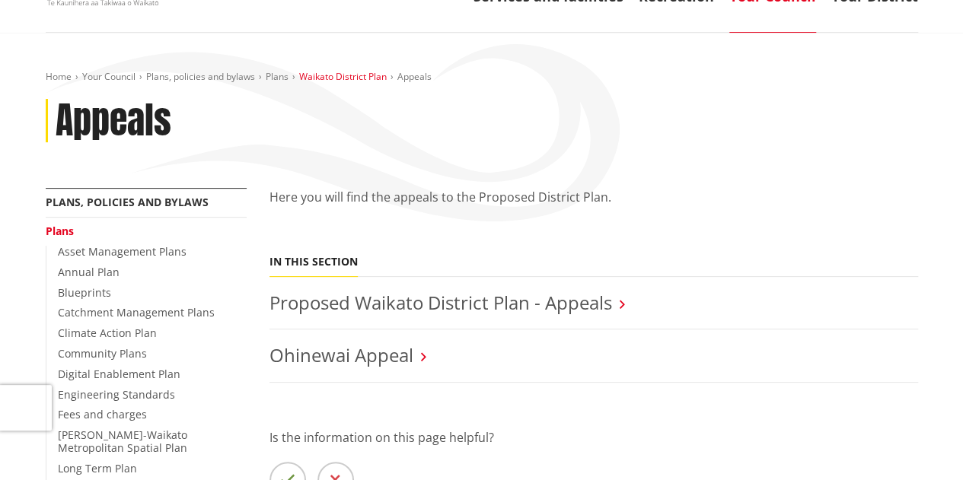
click at [336, 74] on link "Waikato District Plan" at bounding box center [343, 76] width 88 height 13
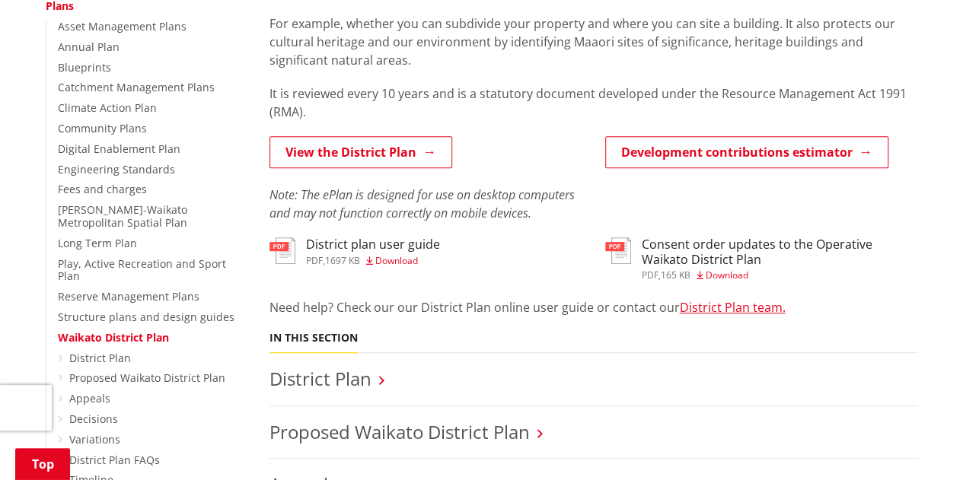
scroll to position [350, 0]
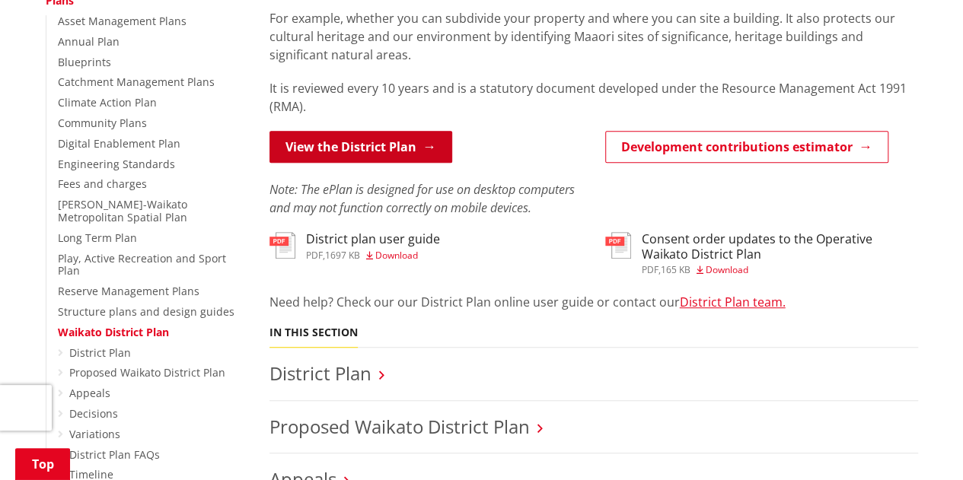
click at [365, 144] on link "View the District Plan" at bounding box center [360, 147] width 183 height 32
